Goal: Information Seeking & Learning: Learn about a topic

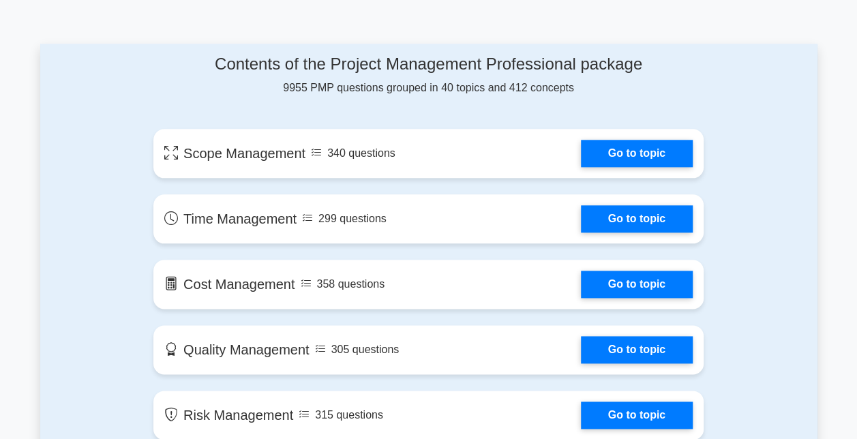
scroll to position [719, 0]
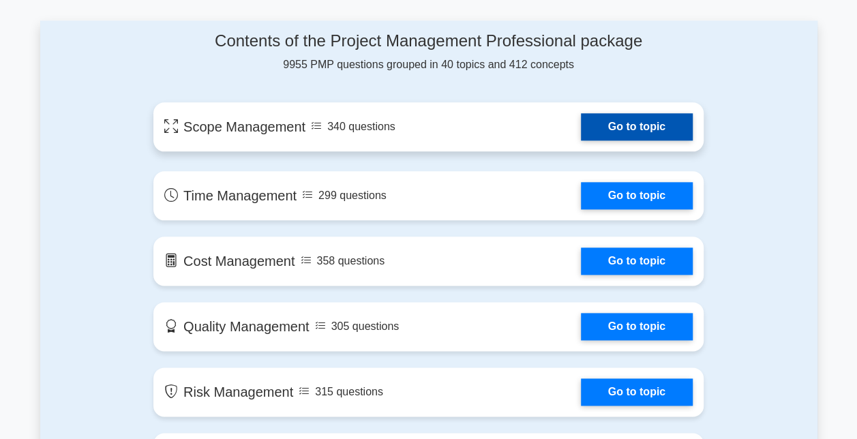
click at [597, 122] on link "Go to topic" at bounding box center [637, 126] width 112 height 27
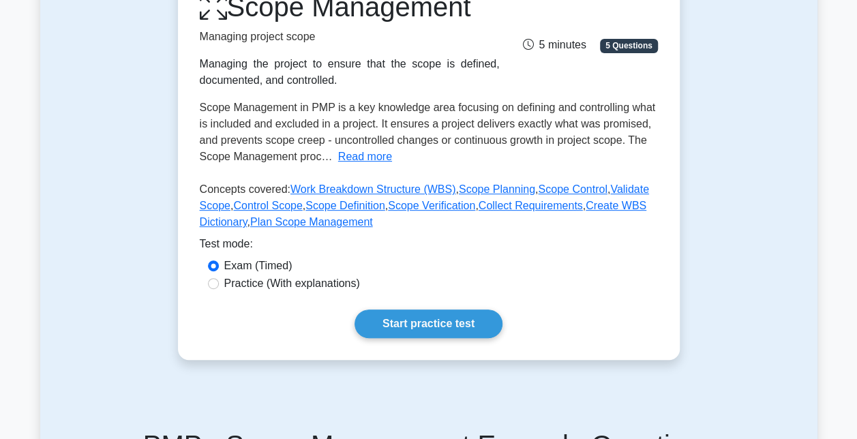
scroll to position [205, 0]
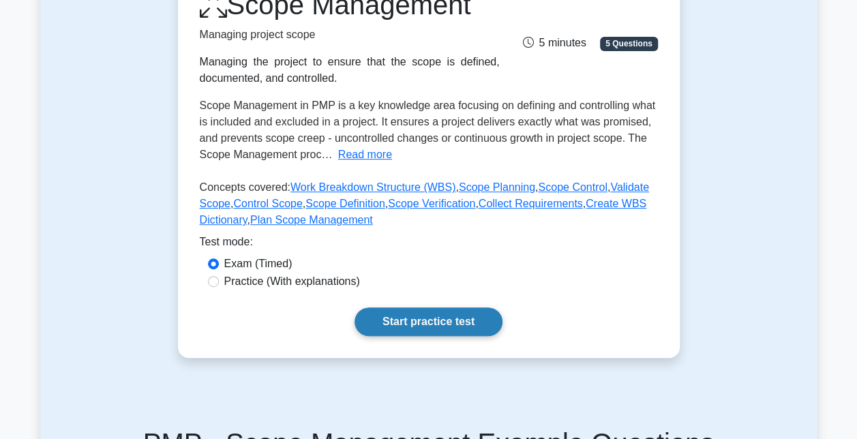
click at [473, 316] on link "Start practice test" at bounding box center [429, 321] width 148 height 29
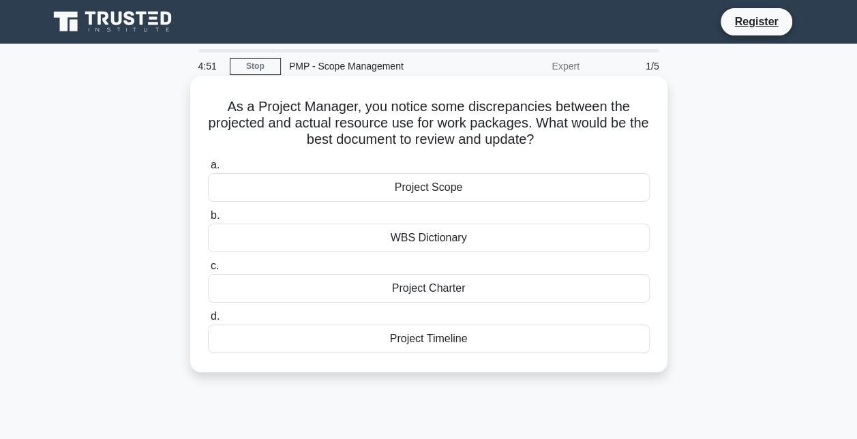
click at [411, 190] on div "Project Scope" at bounding box center [429, 187] width 442 height 29
click at [208, 170] on input "a. Project Scope" at bounding box center [208, 165] width 0 height 9
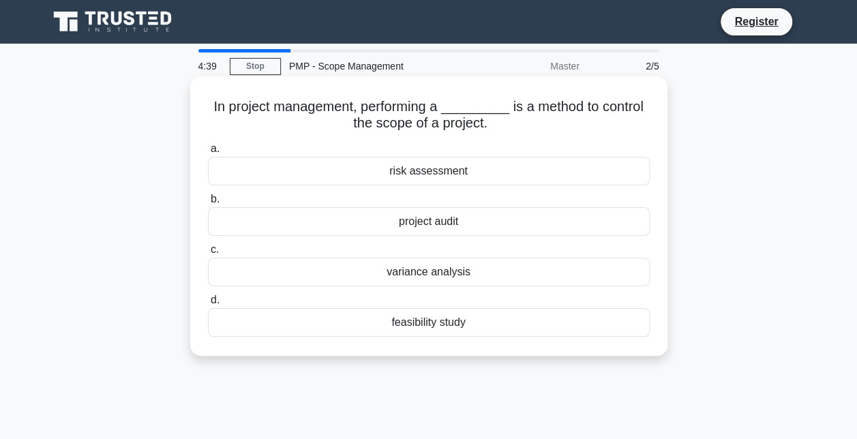
click at [428, 274] on div "variance analysis" at bounding box center [429, 272] width 442 height 29
click at [208, 254] on input "c. variance analysis" at bounding box center [208, 249] width 0 height 9
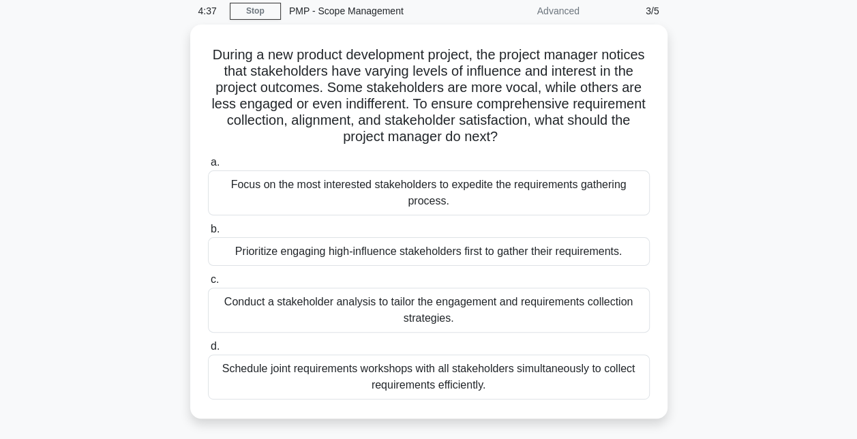
scroll to position [68, 0]
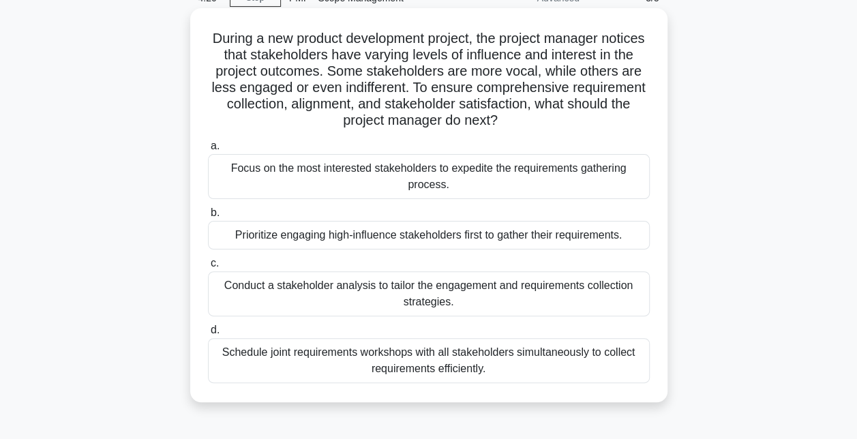
click at [537, 296] on div "Conduct a stakeholder analysis to tailor the engagement and requirements collec…" at bounding box center [429, 293] width 442 height 45
click at [208, 268] on input "c. Conduct a stakeholder analysis to tailor the engagement and requirements col…" at bounding box center [208, 263] width 0 height 9
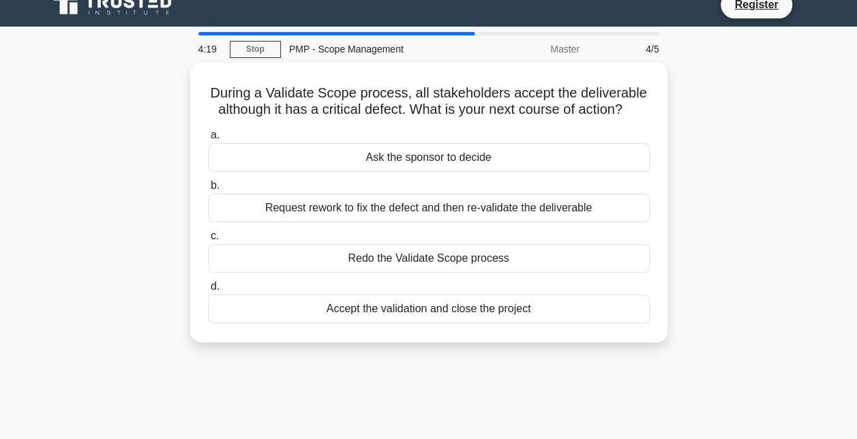
scroll to position [0, 0]
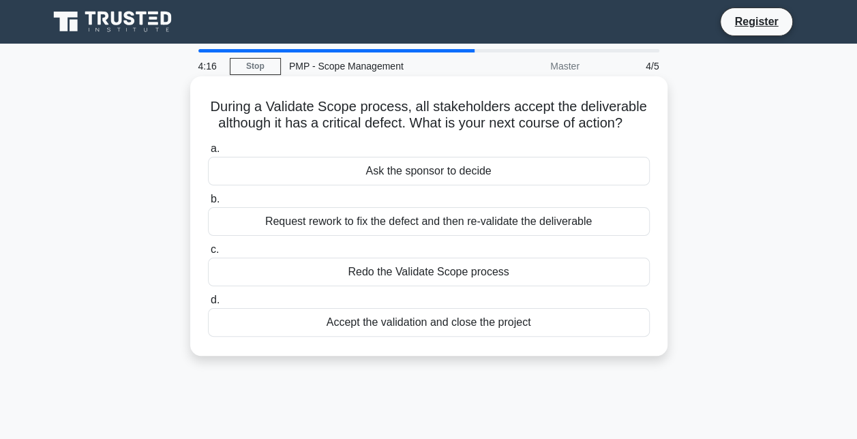
click at [531, 222] on div "Request rework to fix the defect and then re-validate the deliverable" at bounding box center [429, 221] width 442 height 29
click at [208, 204] on input "b. Request rework to fix the defect and then re-validate the deliverable" at bounding box center [208, 199] width 0 height 9
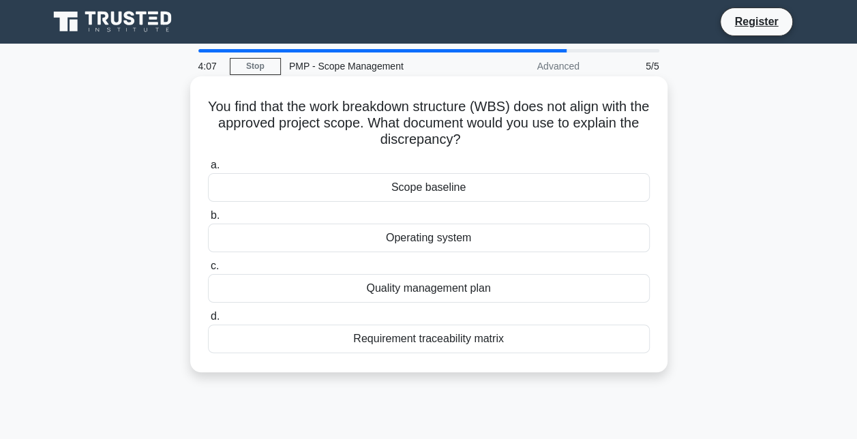
click at [533, 289] on div "Quality management plan" at bounding box center [429, 288] width 442 height 29
click at [208, 271] on input "c. Quality management plan" at bounding box center [208, 266] width 0 height 9
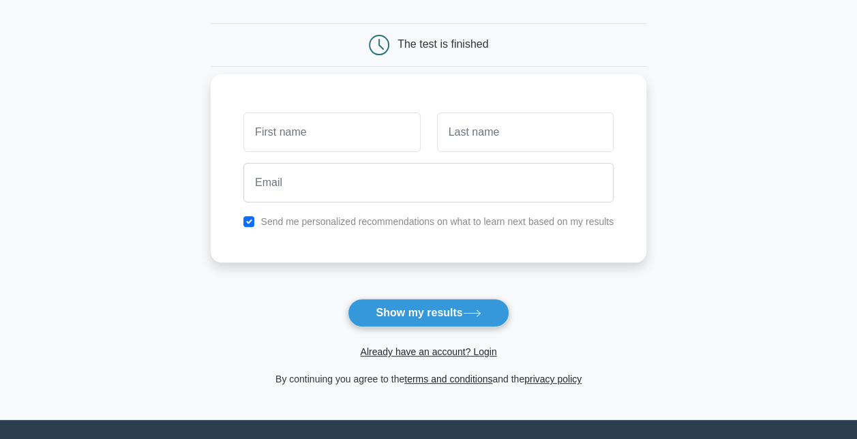
scroll to position [136, 0]
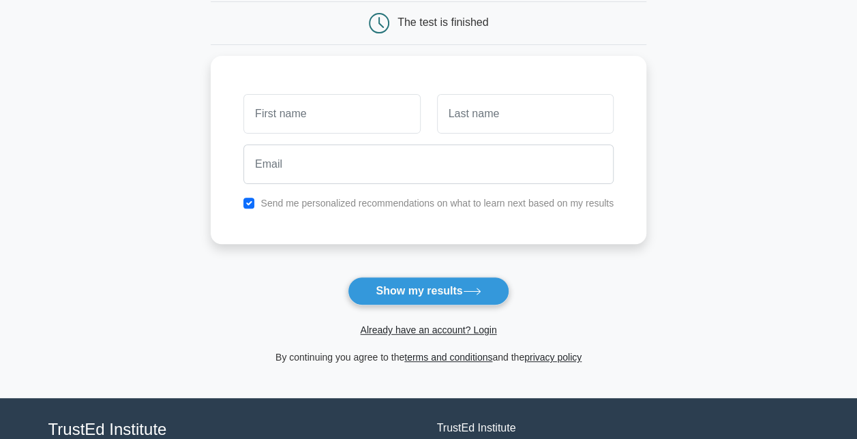
click at [468, 305] on div "Already have an account? Login" at bounding box center [429, 321] width 436 height 33
click at [470, 296] on button "Show my results" at bounding box center [428, 291] width 161 height 29
click at [334, 128] on div at bounding box center [331, 110] width 193 height 50
click at [316, 106] on input "text" at bounding box center [331, 111] width 177 height 40
type input "[PERSON_NAME]"
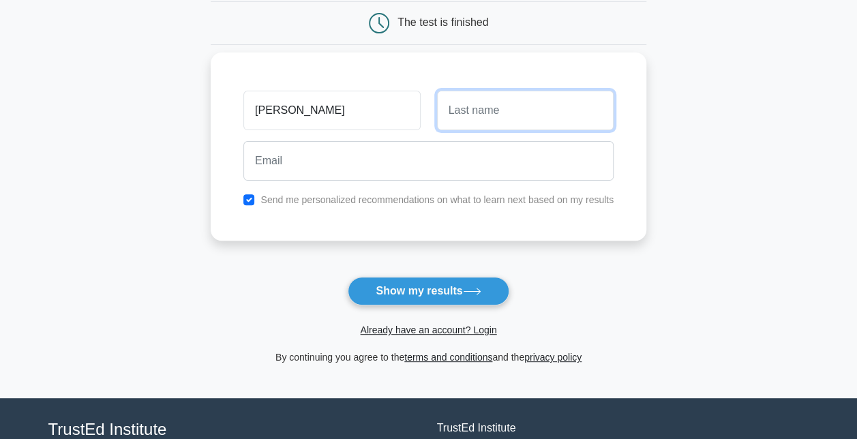
click at [447, 116] on input "text" at bounding box center [525, 111] width 177 height 40
type input "ss"
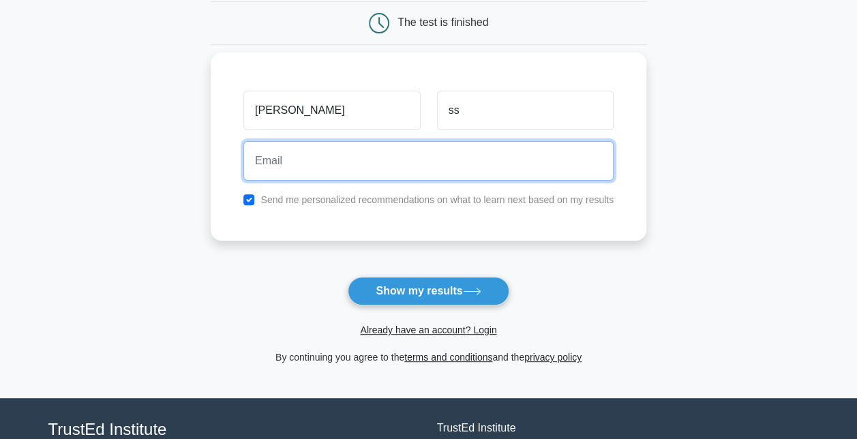
click at [330, 157] on input "email" at bounding box center [428, 161] width 370 height 40
type input "soumya.sahoo.1847@gmail.com"
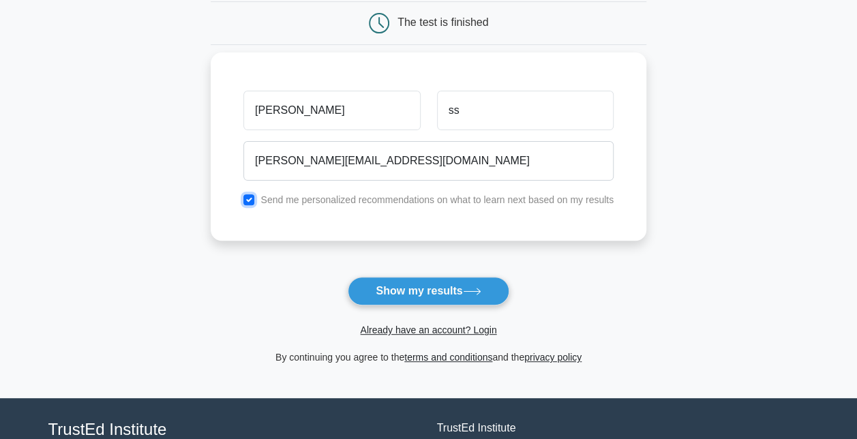
click at [249, 194] on input "checkbox" at bounding box center [248, 199] width 11 height 11
checkbox input "false"
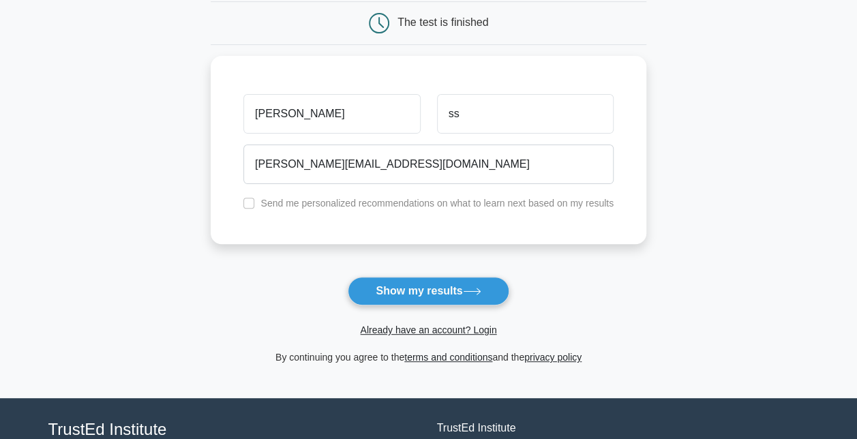
click at [397, 273] on form "Wait, there is more! Continue to see your result The test is finished Soumya ss" at bounding box center [429, 152] width 436 height 425
click at [397, 286] on button "Show my results" at bounding box center [428, 291] width 161 height 29
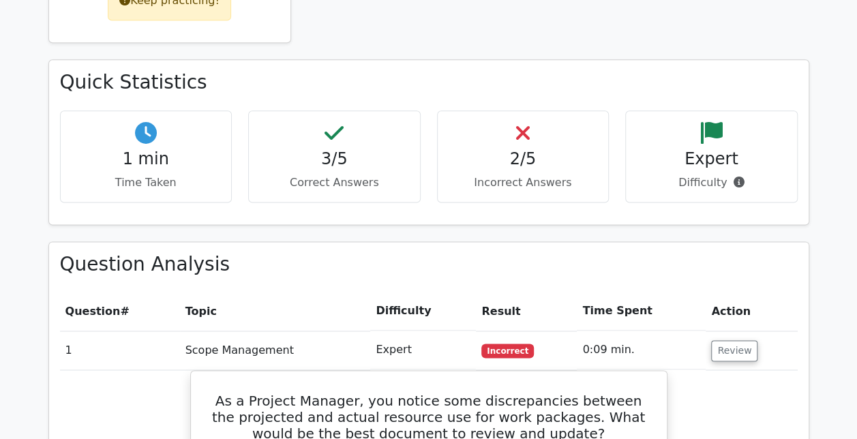
scroll to position [818, 0]
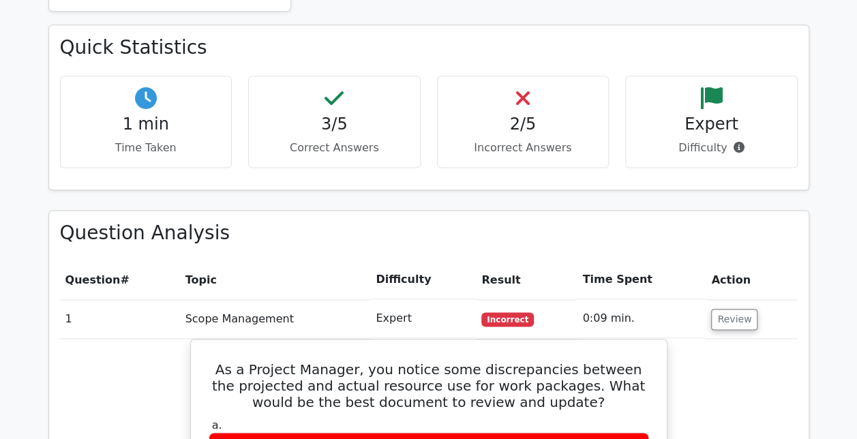
click at [318, 115] on h4 "3/5" at bounding box center [334, 125] width 149 height 20
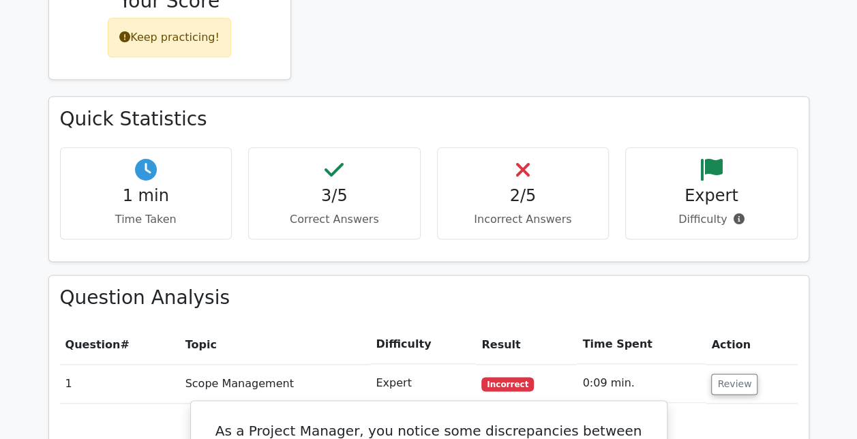
scroll to position [750, 0]
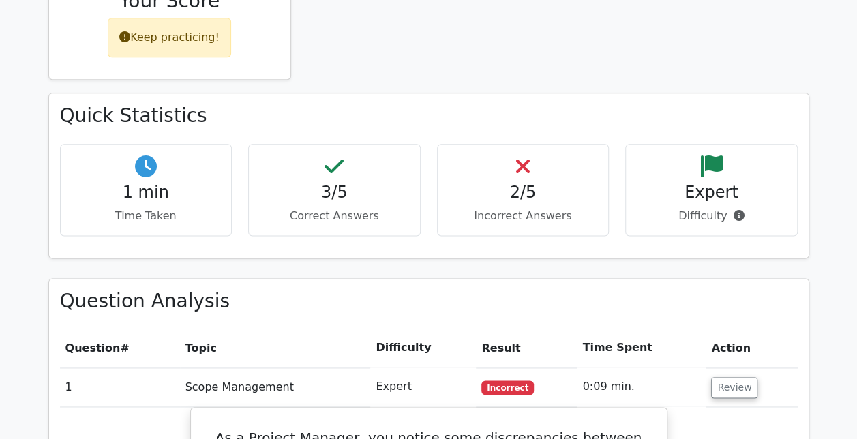
click at [346, 144] on div "3/5 Correct Answers" at bounding box center [334, 190] width 172 height 92
click at [509, 144] on div "2/5 Incorrect Answers" at bounding box center [523, 190] width 172 height 92
click at [533, 144] on div "2/5 Incorrect Answers" at bounding box center [523, 190] width 172 height 92
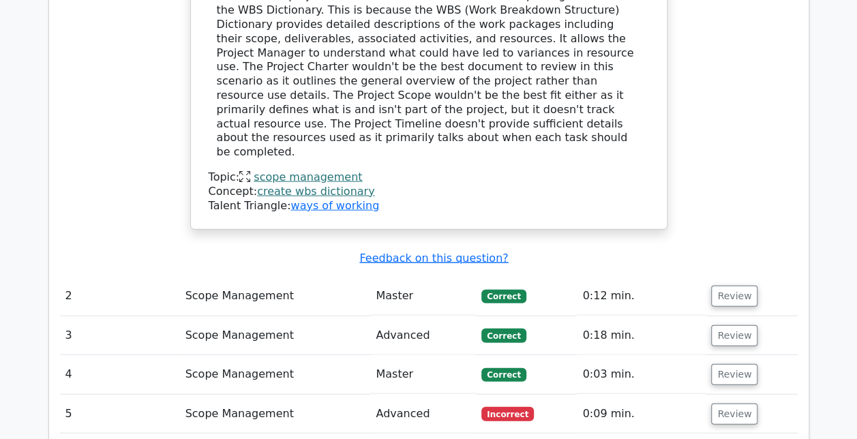
scroll to position [1568, 0]
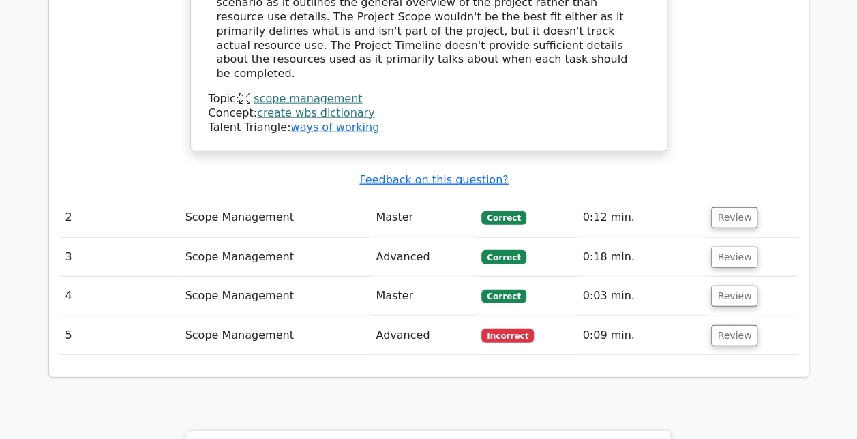
drag, startPoint x: 421, startPoint y: 264, endPoint x: 458, endPoint y: 260, distance: 37.0
click at [521, 316] on td "Incorrect" at bounding box center [526, 335] width 101 height 39
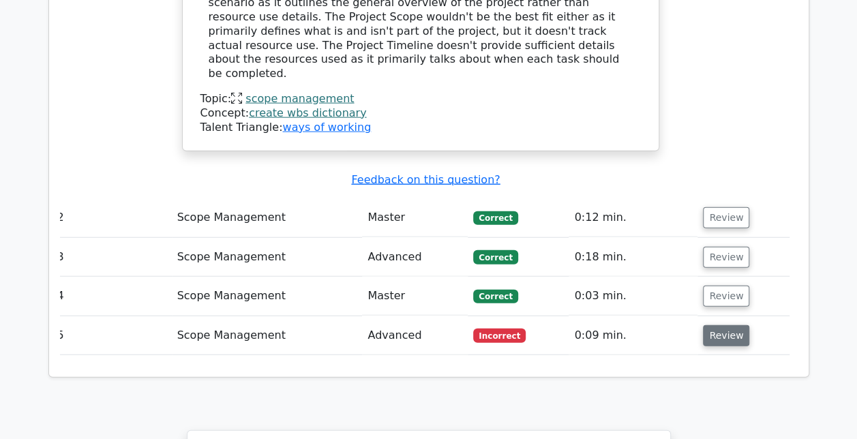
click at [735, 325] on button "Review" at bounding box center [726, 335] width 46 height 21
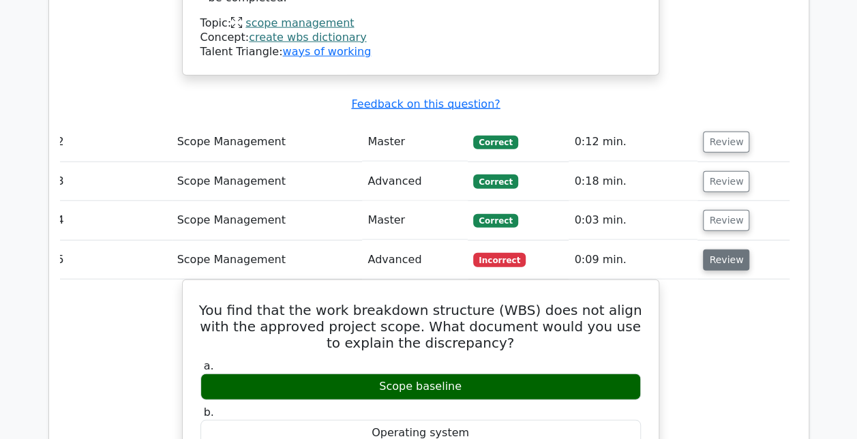
scroll to position [1636, 0]
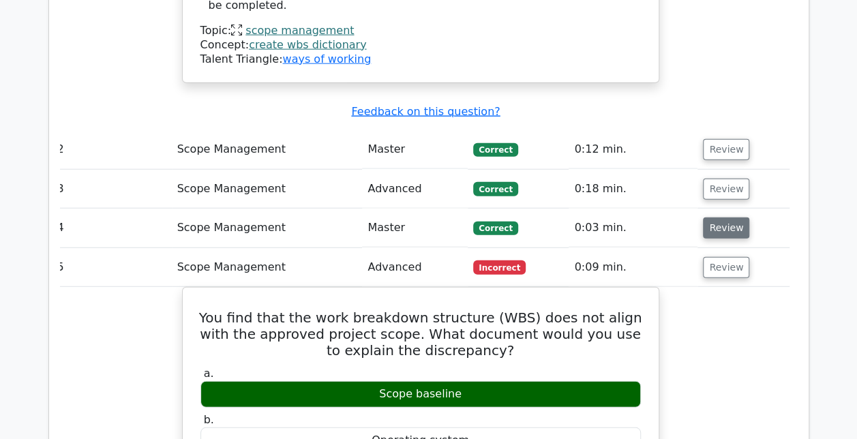
click at [720, 217] on button "Review" at bounding box center [726, 227] width 46 height 21
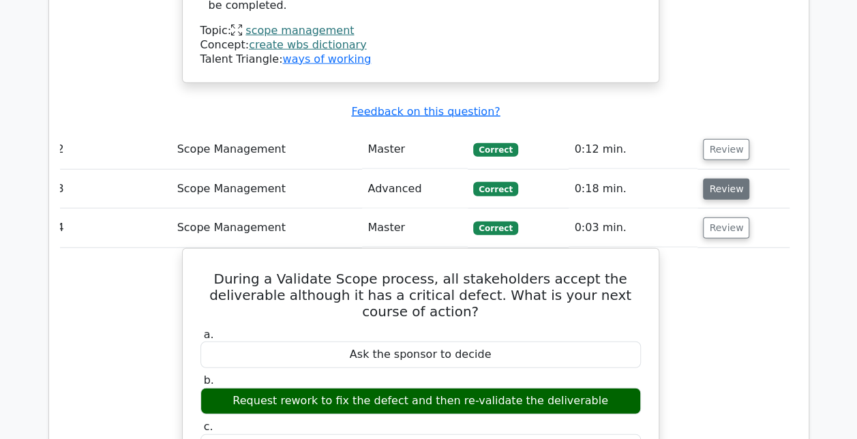
click at [729, 179] on button "Review" at bounding box center [726, 189] width 46 height 21
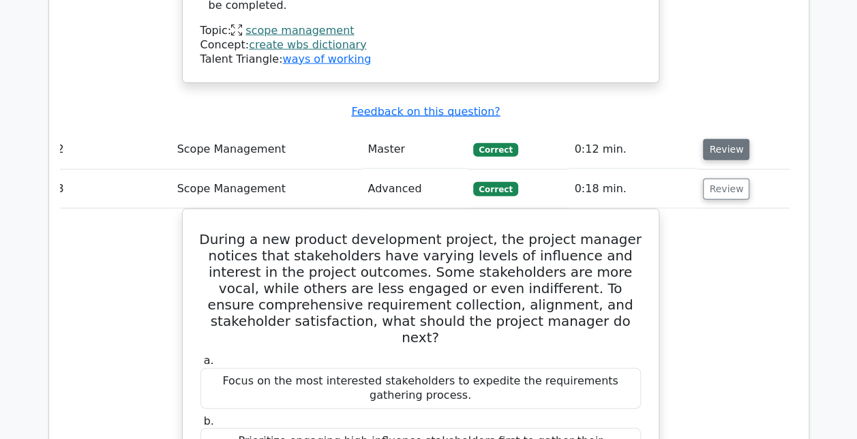
click at [725, 139] on button "Review" at bounding box center [726, 149] width 46 height 21
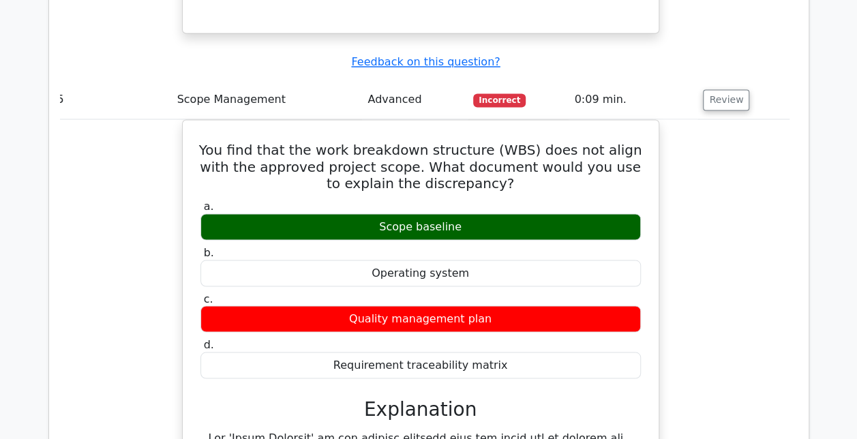
scroll to position [3614, 0]
